Goal: Task Accomplishment & Management: Use online tool/utility

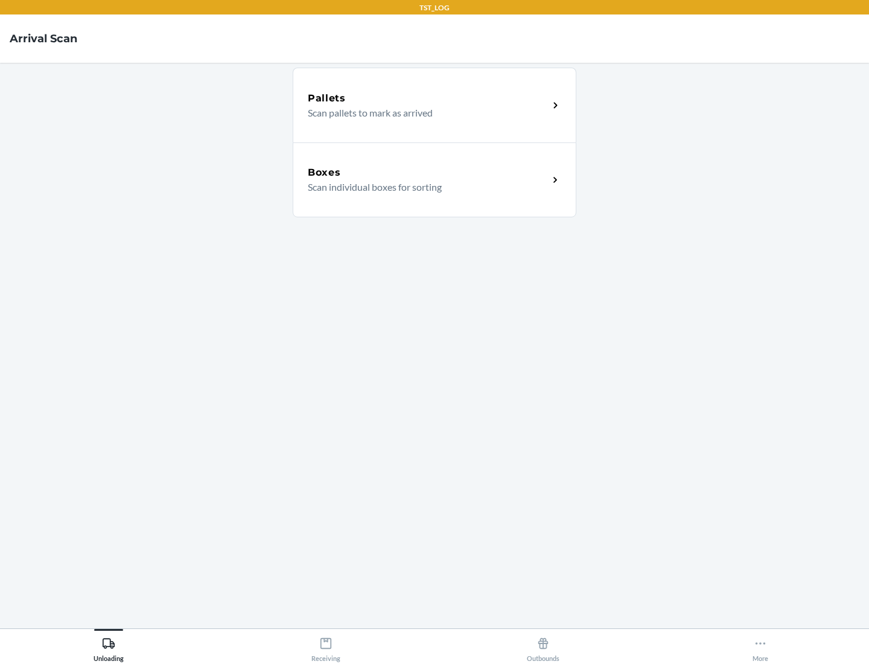
click at [428, 173] on div "Boxes" at bounding box center [428, 172] width 241 height 14
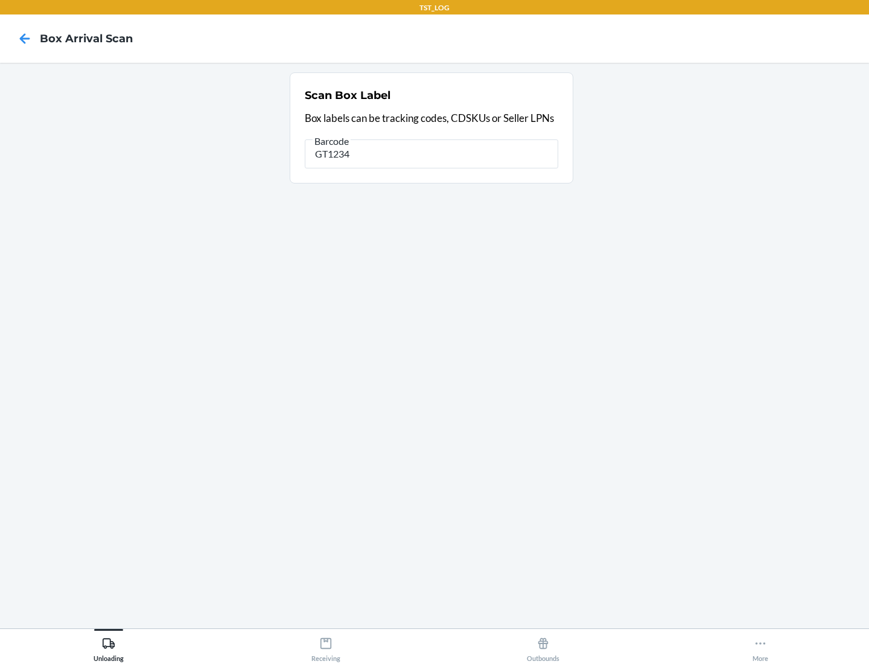
type input "GT1234"
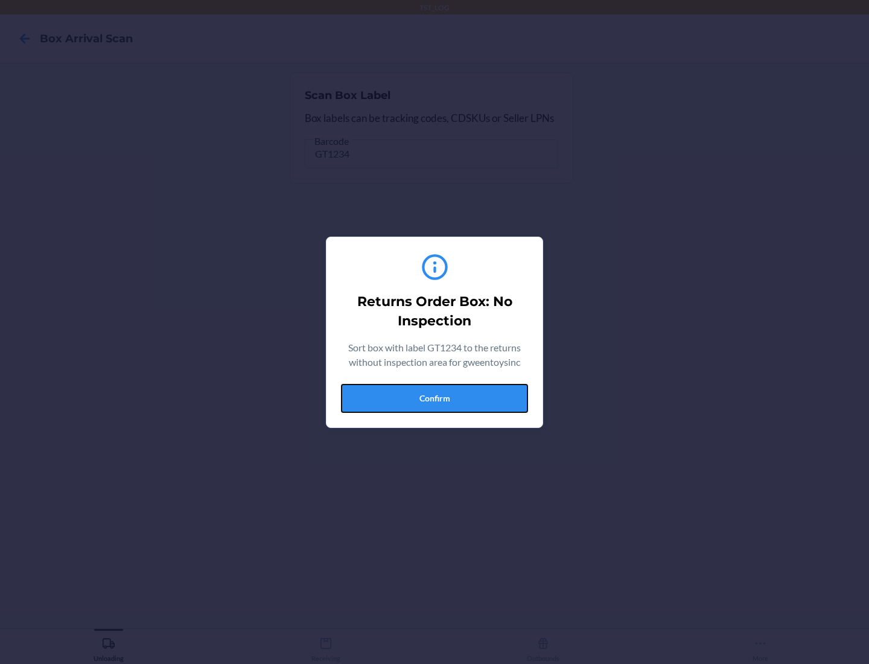
click at [435, 398] on button "Confirm" at bounding box center [434, 398] width 187 height 29
